Goal: Information Seeking & Learning: Learn about a topic

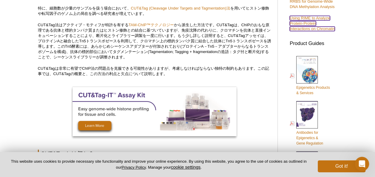
scroll to position [212, 0]
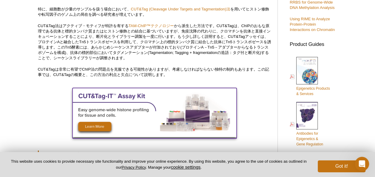
click at [102, 124] on img at bounding box center [155, 112] width 164 height 49
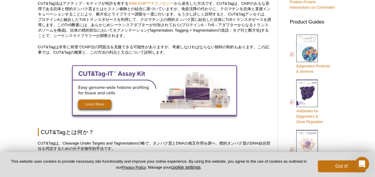
scroll to position [235, 0]
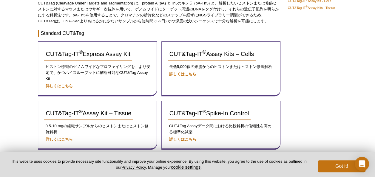
scroll to position [70, 0]
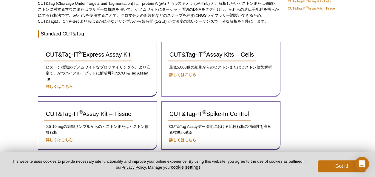
click at [269, 73] on p "詳しくはこちら" at bounding box center [221, 75] width 107 height 6
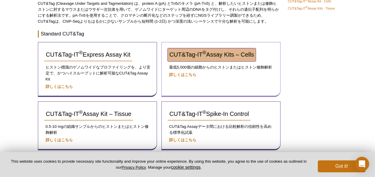
click at [196, 58] on link "CUT&Tag-IT ® Assay Kits – Cells" at bounding box center [212, 54] width 88 height 13
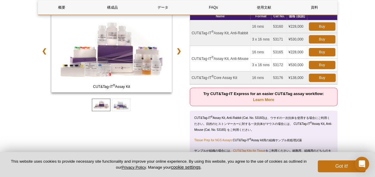
scroll to position [92, 0]
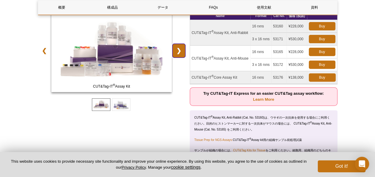
click at [174, 55] on link "❯" at bounding box center [179, 51] width 13 height 14
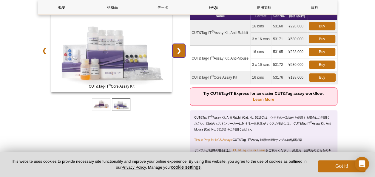
click at [174, 55] on link "❯" at bounding box center [179, 51] width 13 height 14
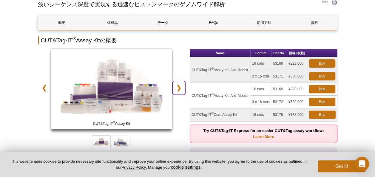
scroll to position [0, 0]
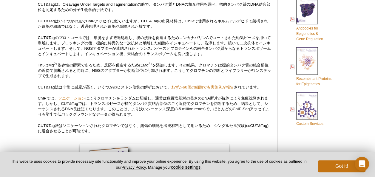
scroll to position [318, 0]
click at [225, 85] on link "わずか60個の細胞でも実施例が報告" at bounding box center [202, 87] width 63 height 4
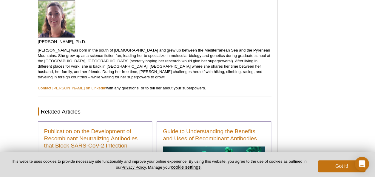
scroll to position [2758, 0]
